Goal: Information Seeking & Learning: Learn about a topic

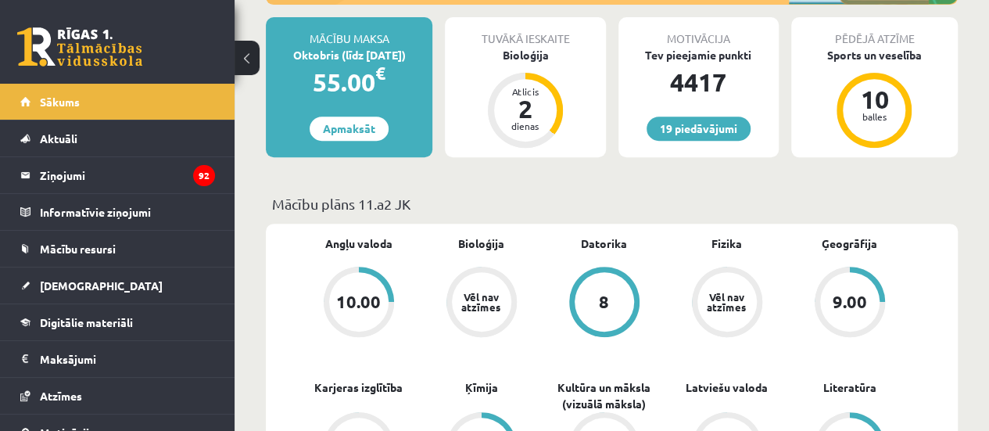
scroll to position [353, 0]
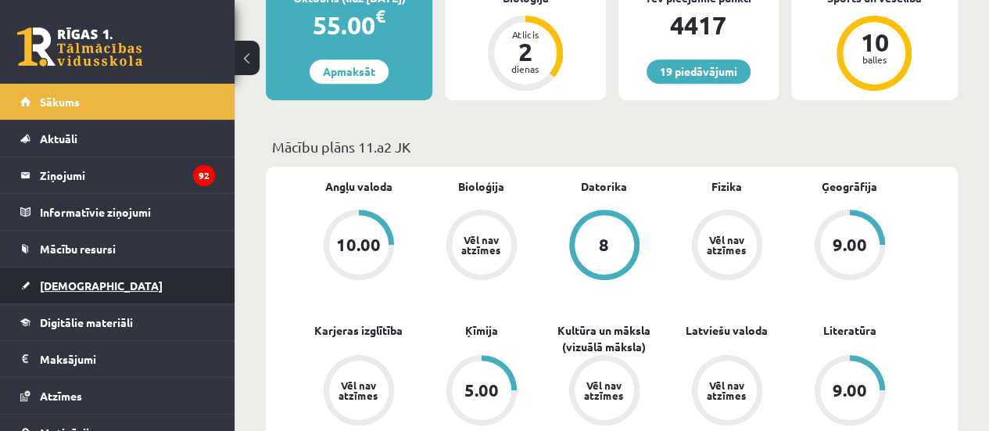
click at [81, 292] on link "[DEMOGRAPHIC_DATA]" at bounding box center [117, 285] width 195 height 36
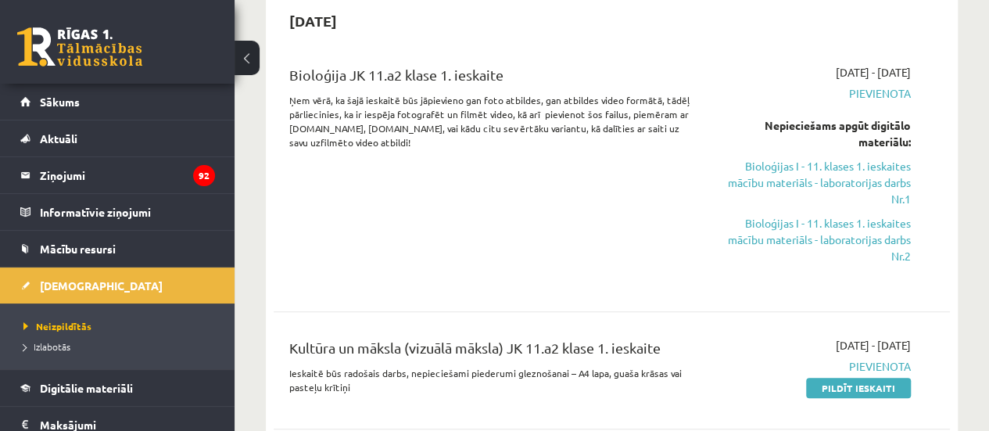
scroll to position [76, 0]
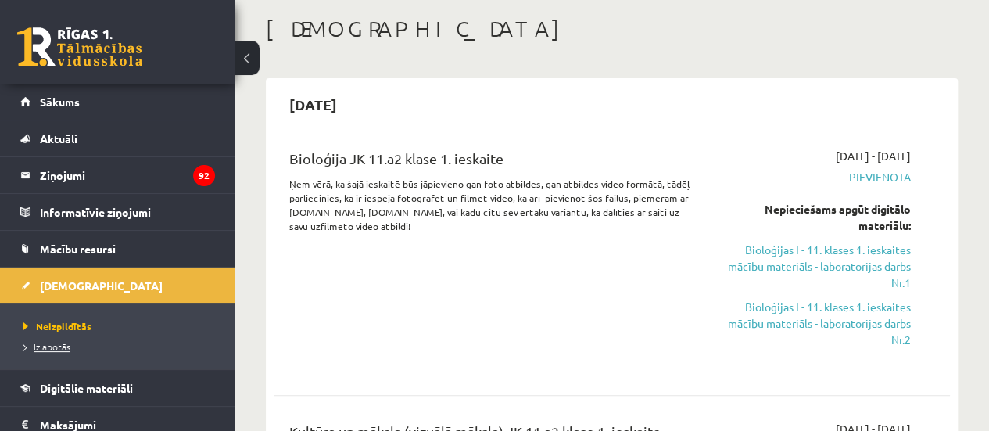
click at [47, 345] on span "Izlabotās" at bounding box center [46, 346] width 47 height 13
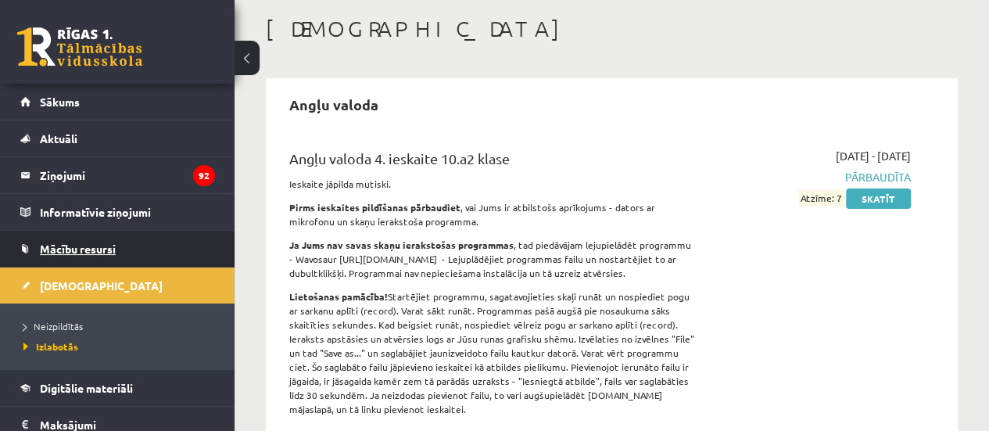
click at [58, 249] on span "Mācību resursi" at bounding box center [78, 248] width 76 height 14
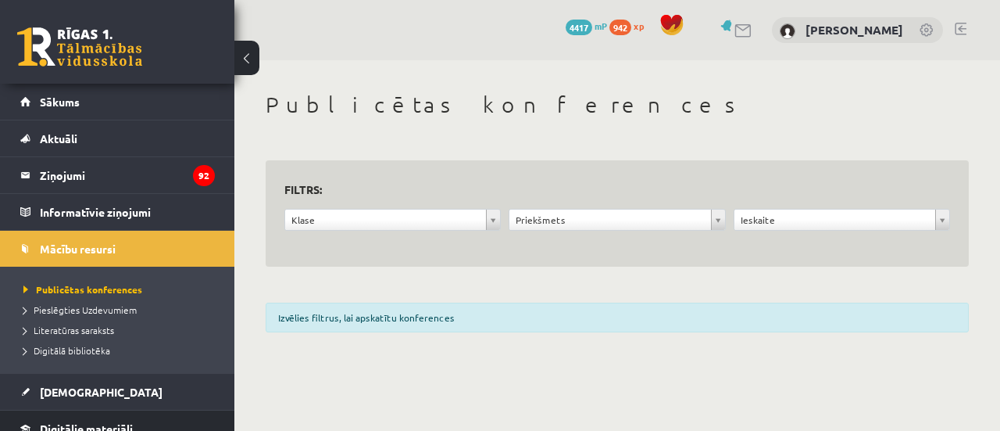
click at [130, 423] on span "Digitālie materiāli" at bounding box center [86, 428] width 93 height 14
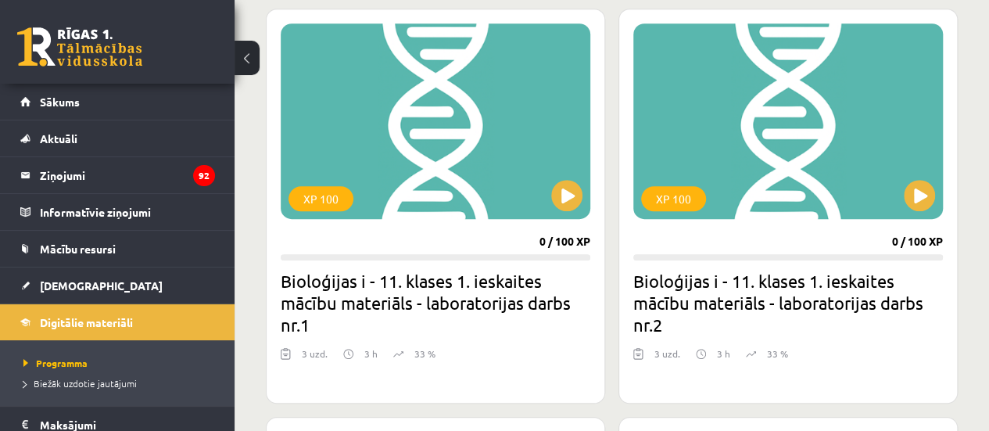
scroll to position [455, 0]
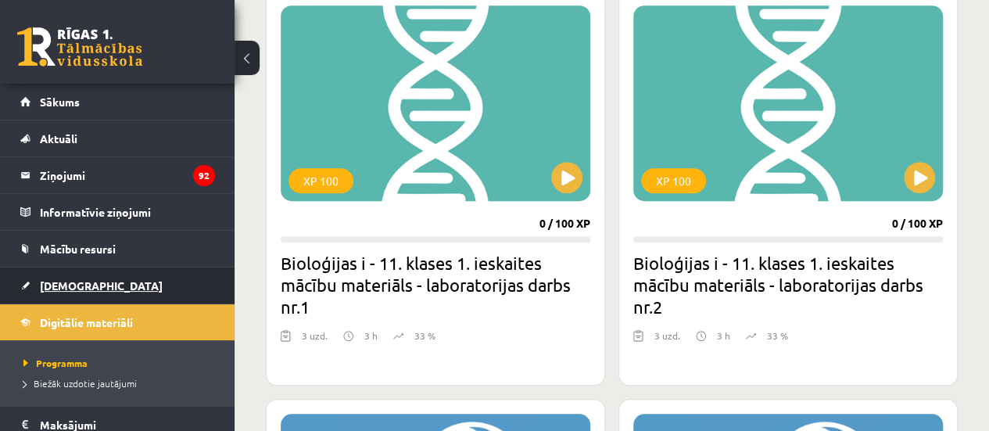
click at [175, 270] on link "[DEMOGRAPHIC_DATA]" at bounding box center [117, 285] width 195 height 36
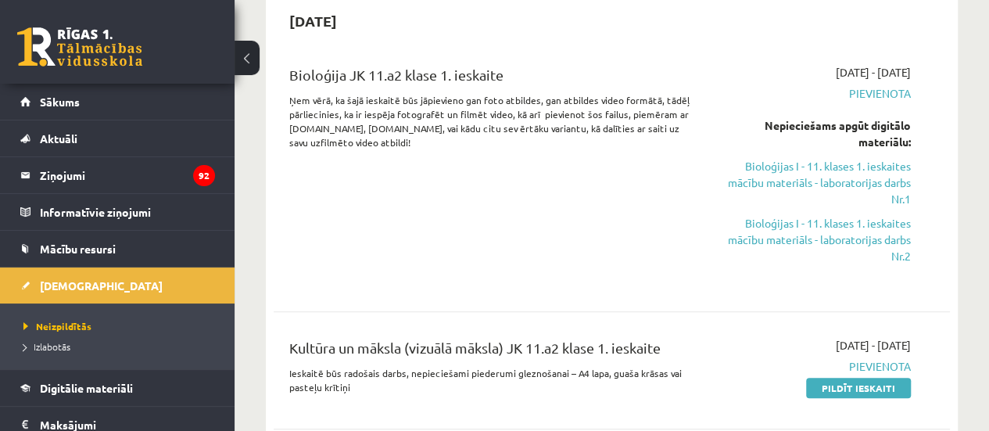
scroll to position [209, 0]
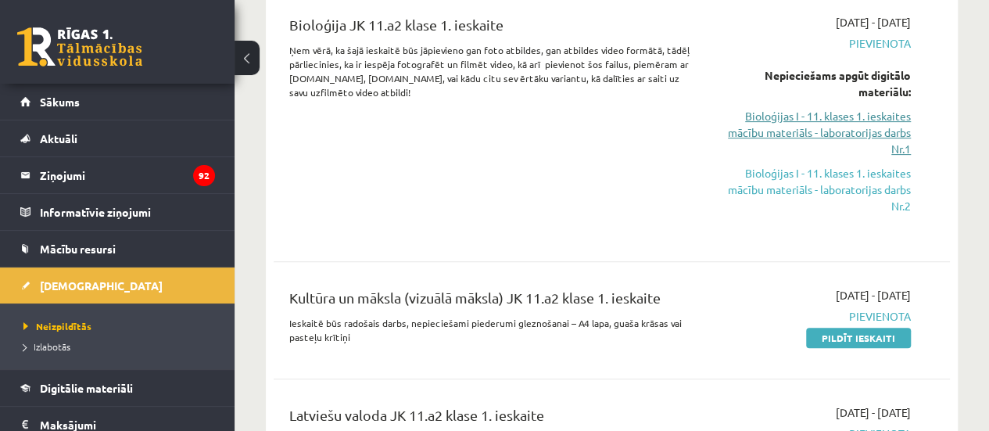
click at [833, 130] on link "Bioloģijas I - 11. klases 1. ieskaites mācību materiāls - laboratorijas darbs N…" at bounding box center [814, 132] width 191 height 49
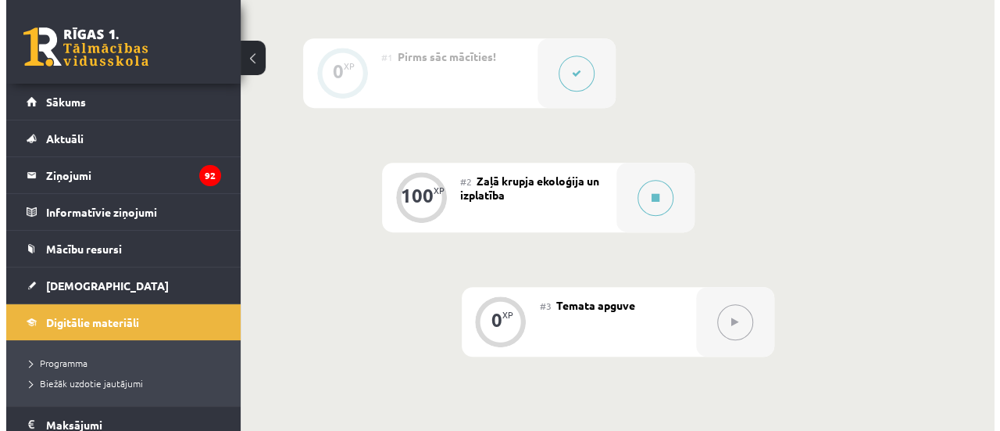
scroll to position [434, 0]
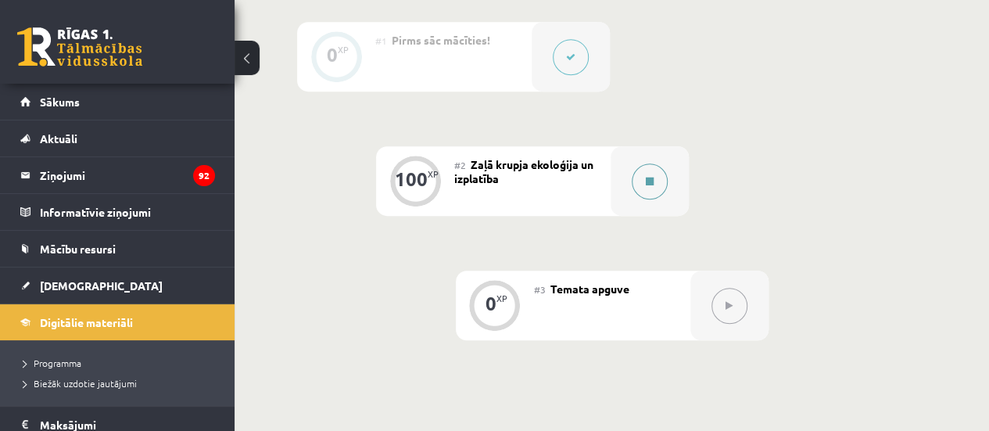
click at [642, 190] on button at bounding box center [649, 181] width 36 height 36
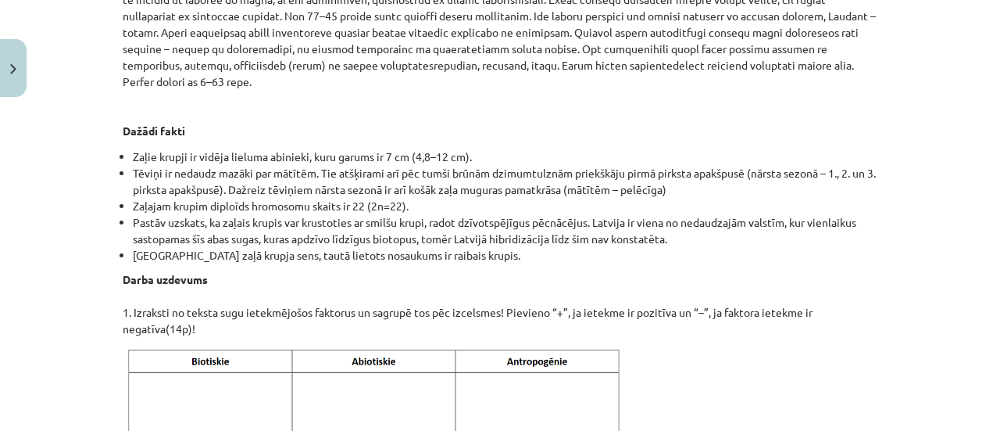
scroll to position [1704, 0]
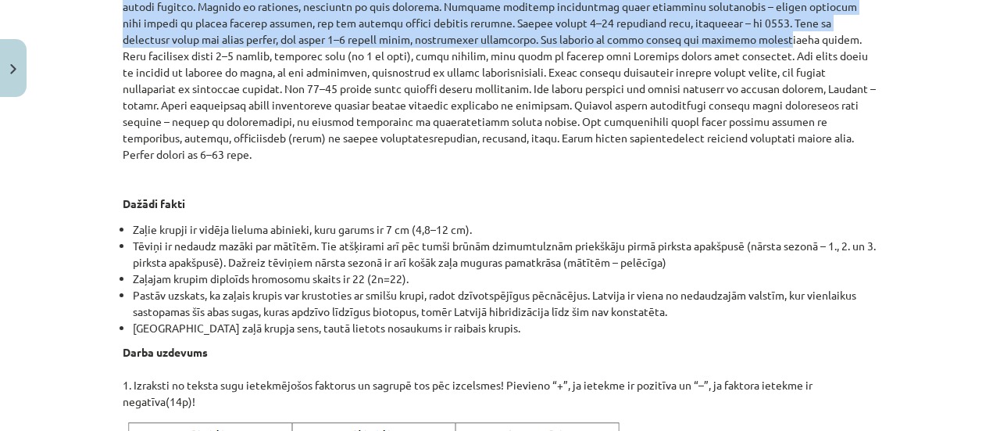
drag, startPoint x: 393, startPoint y: 198, endPoint x: 809, endPoint y: 371, distance: 450.5
copy div "Zaļais krupis Iepazīsties ar tekstu par zaļo krupi! Klasifikācija Chordata – ho…"
click at [64, 177] on div "Mācību tēma: Bioloģijas i - 11. klases 1. ieskaites mācību materiāls - laborato…" at bounding box center [500, 215] width 1000 height 431
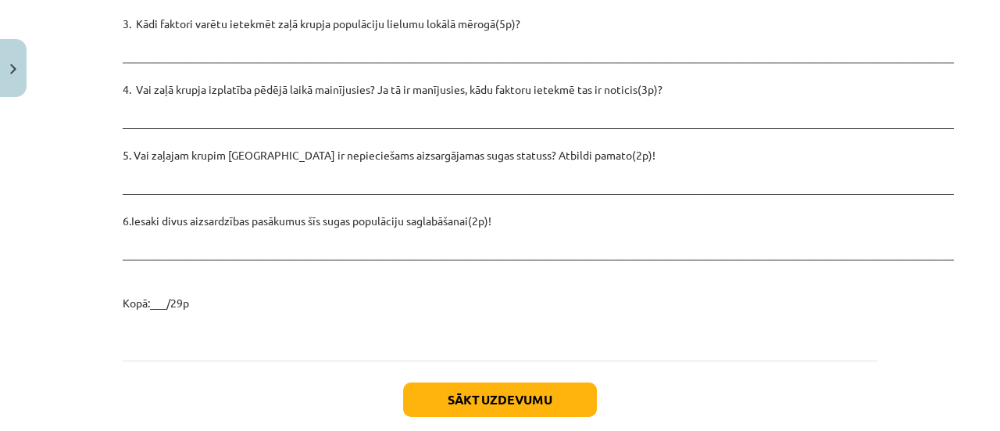
scroll to position [2363, 0]
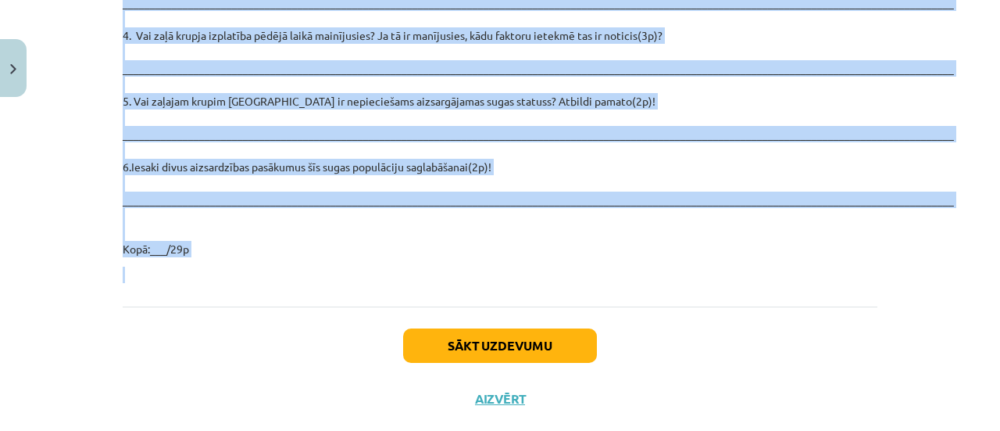
drag, startPoint x: 114, startPoint y: 20, endPoint x: 622, endPoint y: 251, distance: 558.1
copy div "Darba uzdevums 1. Izraksti no teksta sugu ietekmējošos faktorus un sagrupē tos …"
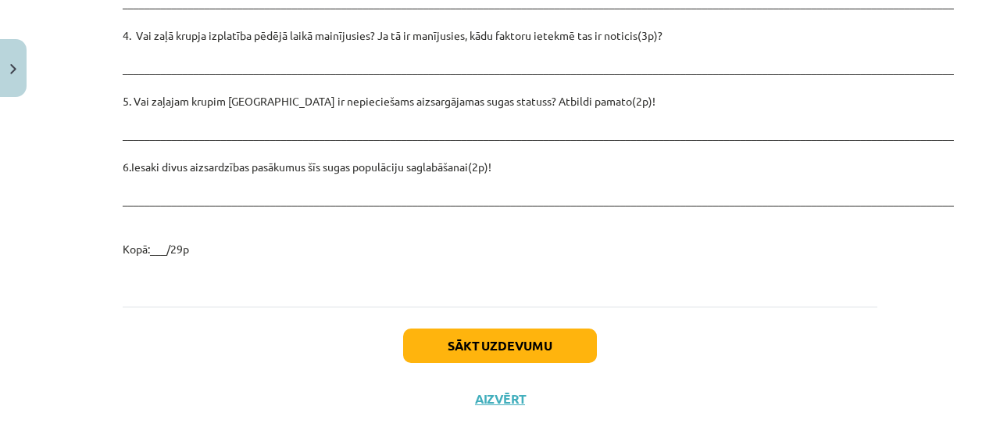
click at [180, 306] on div "Sākt uzdevumu Aizvērt" at bounding box center [500, 360] width 755 height 109
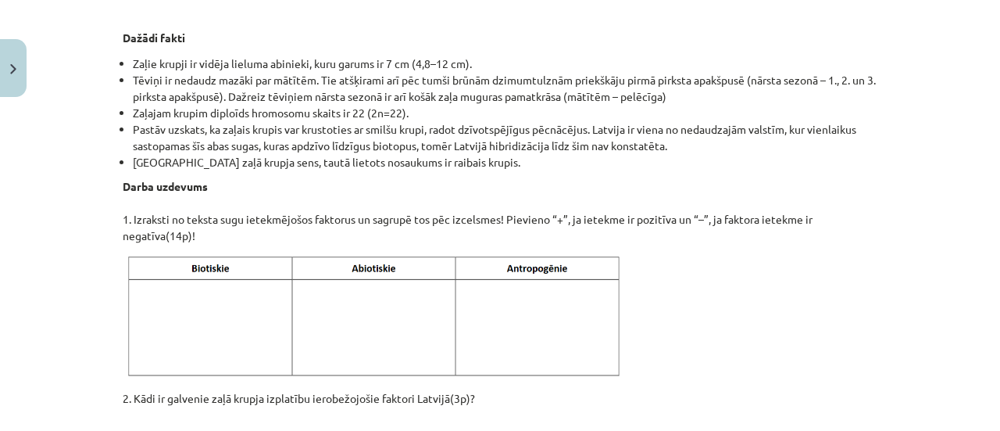
scroll to position [1891, 0]
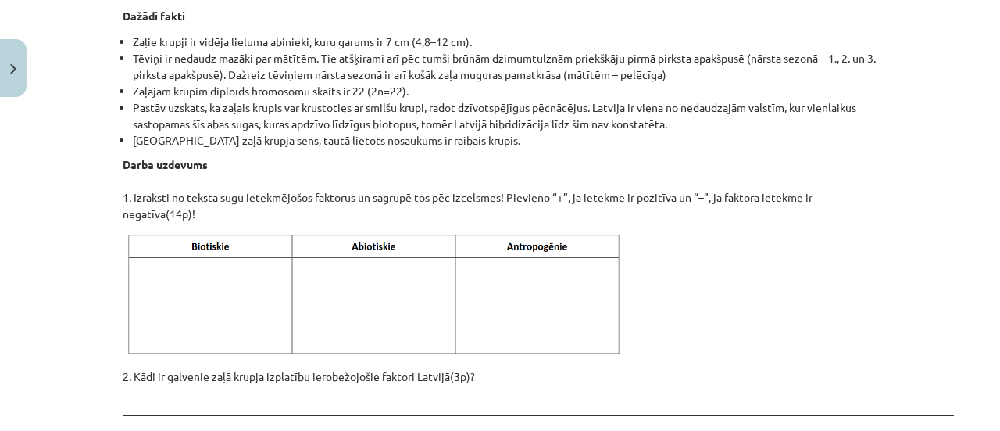
drag, startPoint x: 114, startPoint y: 193, endPoint x: 506, endPoint y: 266, distance: 398.3
click at [862, 231] on p at bounding box center [500, 294] width 755 height 127
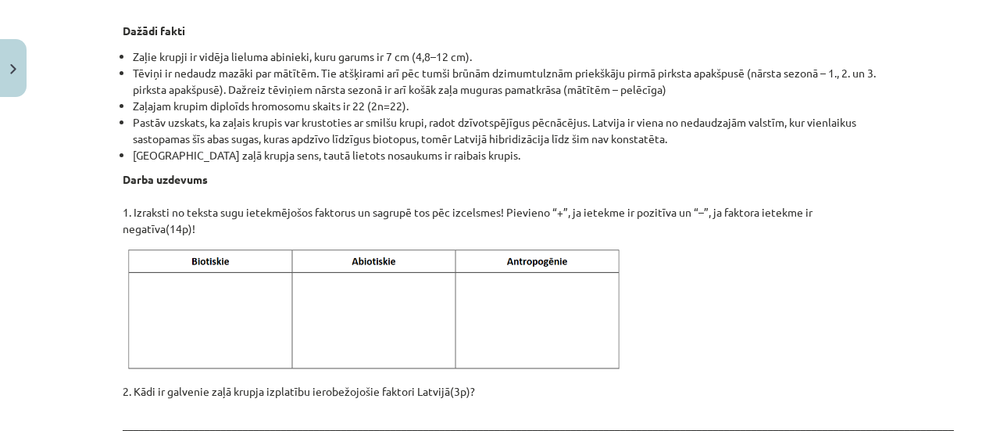
scroll to position [1960, 0]
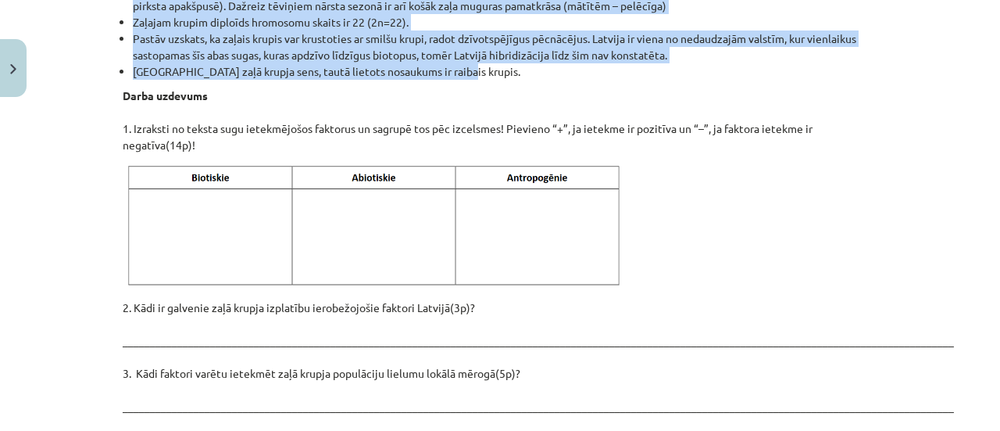
drag, startPoint x: 391, startPoint y: 363, endPoint x: 513, endPoint y: 43, distance: 342.1
copy div "Zaļais krupis Iepazīsties ar tekstu par zaļo krupi! Klasifikācija Chordata – ho…"
drag, startPoint x: 513, startPoint y: 43, endPoint x: 401, endPoint y: -62, distance: 153.1
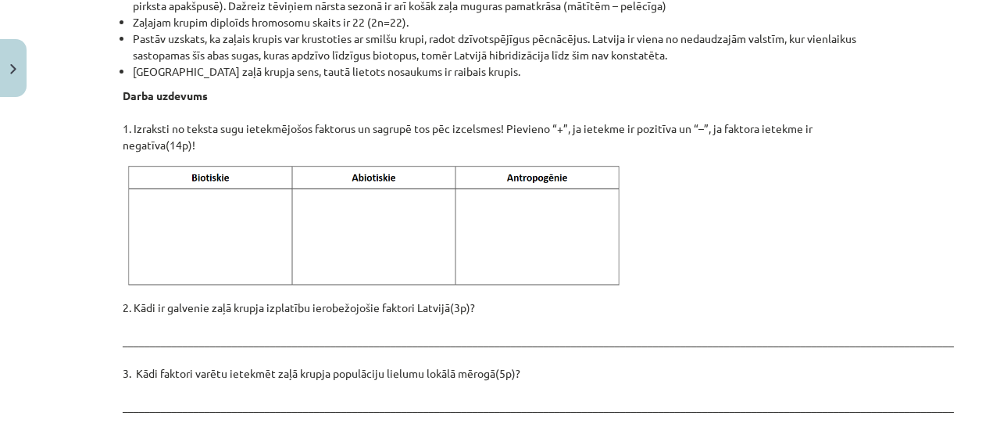
click at [68, 147] on div "Mācību tēma: Bioloģijas i - 11. klases 1. ieskaites mācību materiāls - laborato…" at bounding box center [500, 215] width 1000 height 431
drag, startPoint x: 113, startPoint y: 59, endPoint x: 200, endPoint y: 118, distance: 105.1
copy p "Darba uzdevums 1. Izraksti no teksta sugu ietekmējošos faktorus un sagrupē tos …"
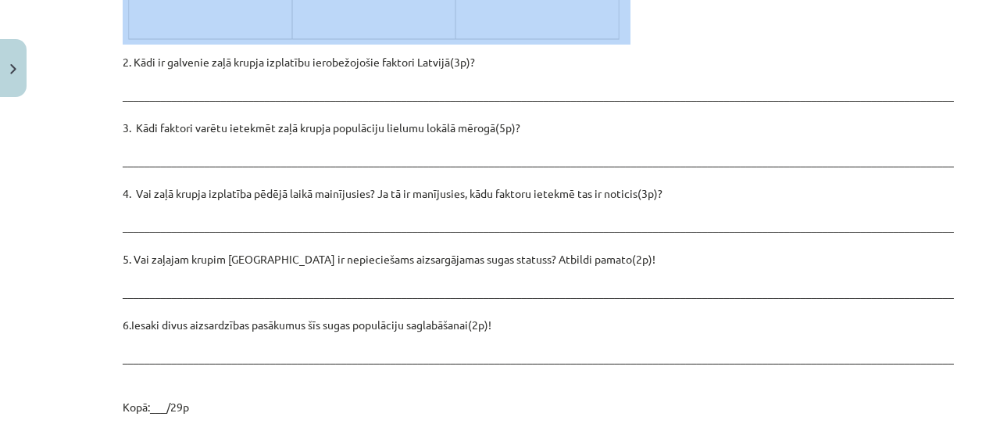
scroll to position [2363, 0]
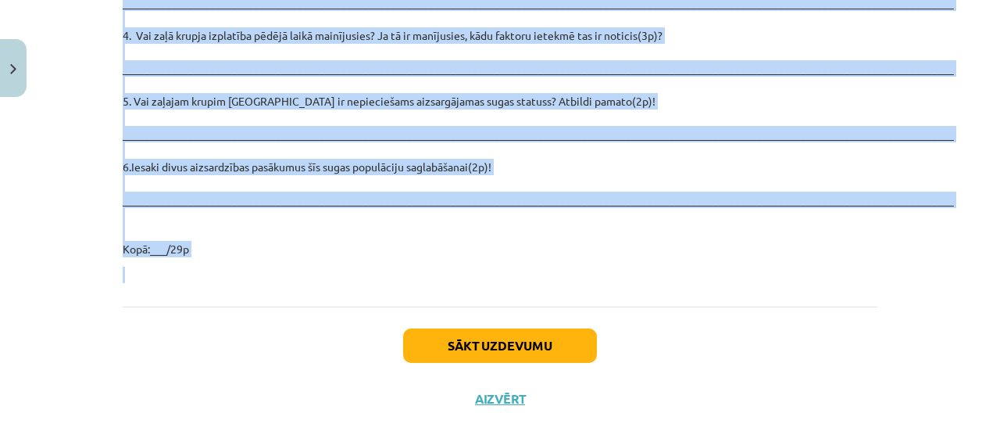
drag, startPoint x: 113, startPoint y: 273, endPoint x: 513, endPoint y: 224, distance: 402.2
copy div "2. Kādi ir galvenie zaļā krupja izplatību ierobežojošie faktori Latvijā(3p)? __…"
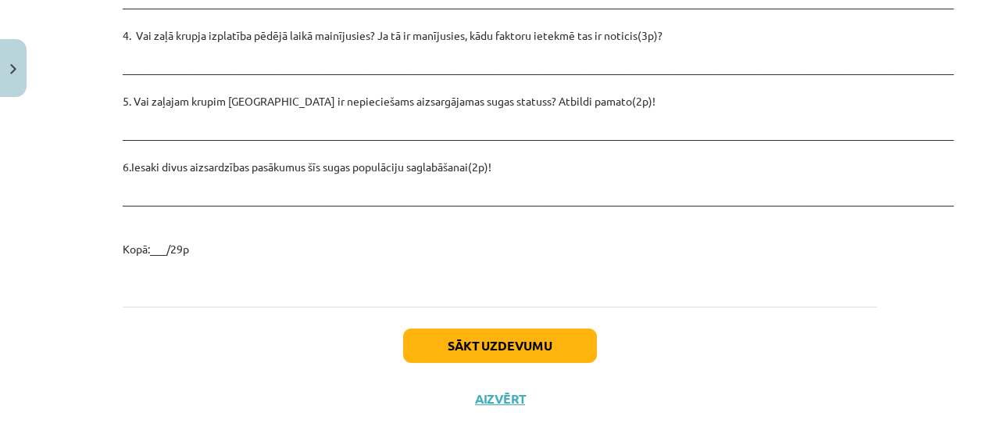
click at [238, 307] on div "Sākt uzdevumu Aizvērt" at bounding box center [500, 360] width 755 height 109
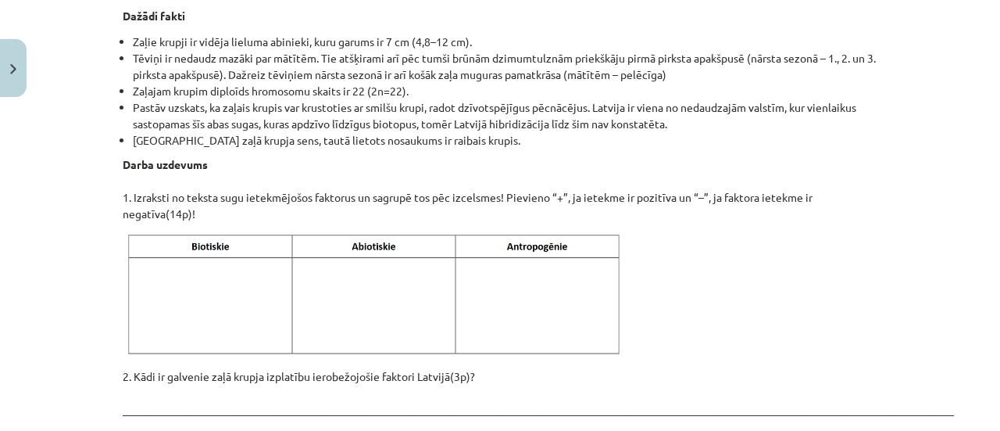
scroll to position [1899, 0]
